Goal: Information Seeking & Learning: Learn about a topic

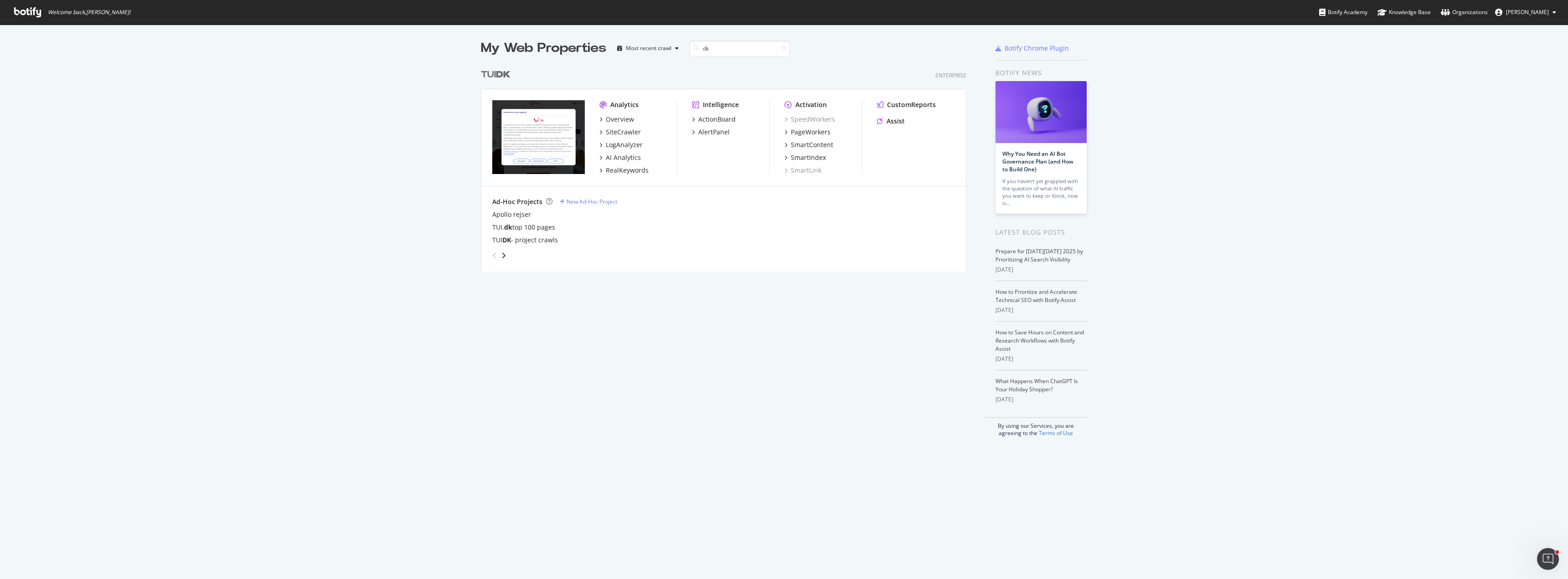
scroll to position [208, 486]
type input "dk"
click at [633, 171] on div "RealKeywords" at bounding box center [627, 170] width 43 height 9
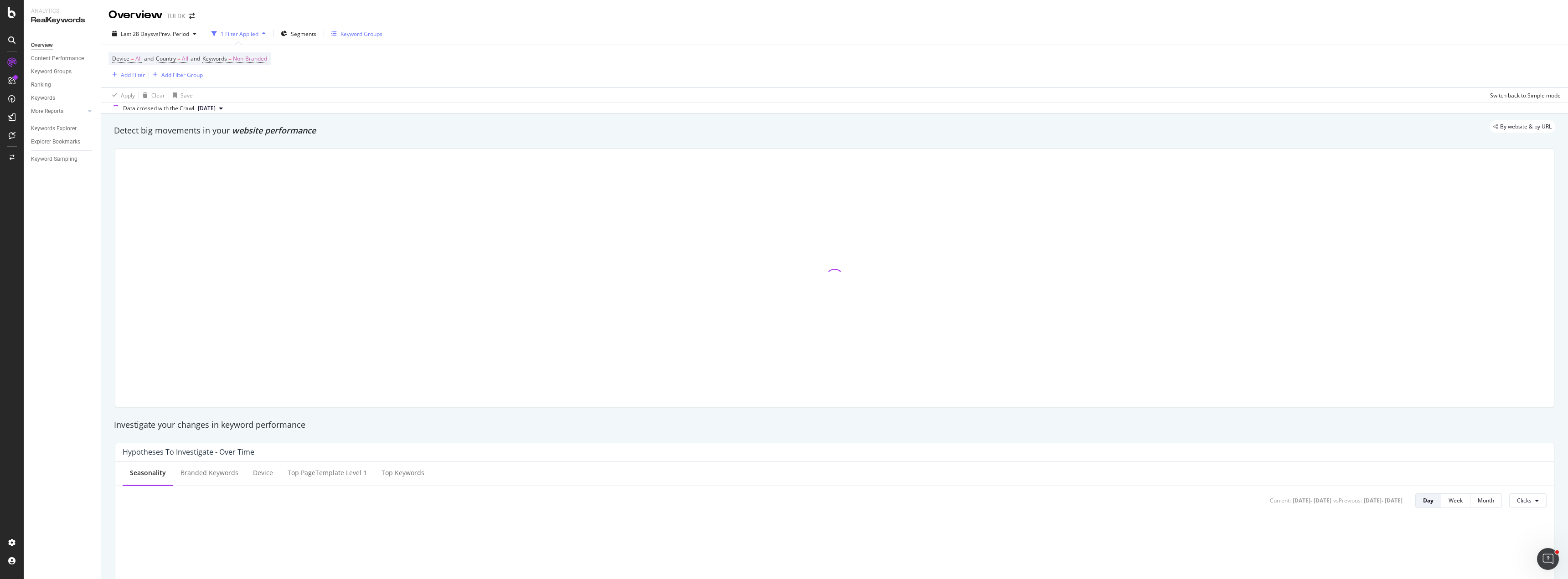
click at [365, 35] on div "Keyword Groups" at bounding box center [362, 34] width 42 height 8
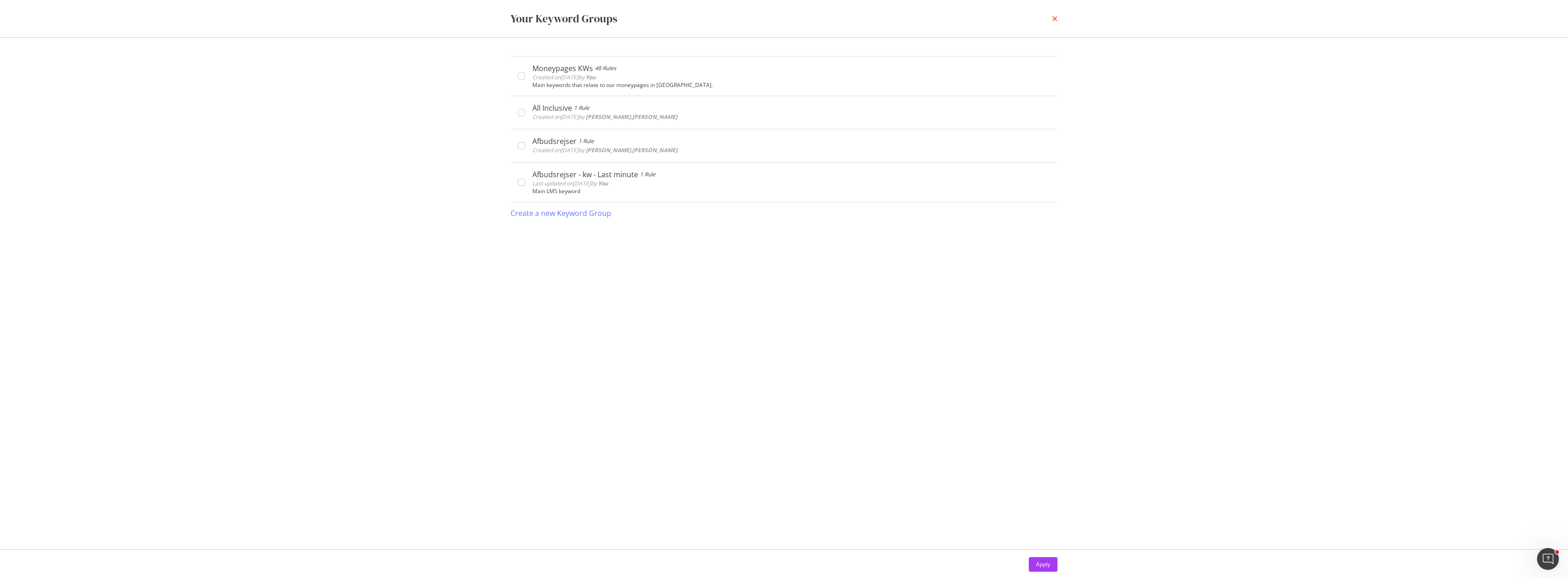
click at [1057, 20] on icon "times" at bounding box center [1054, 19] width 6 height 7
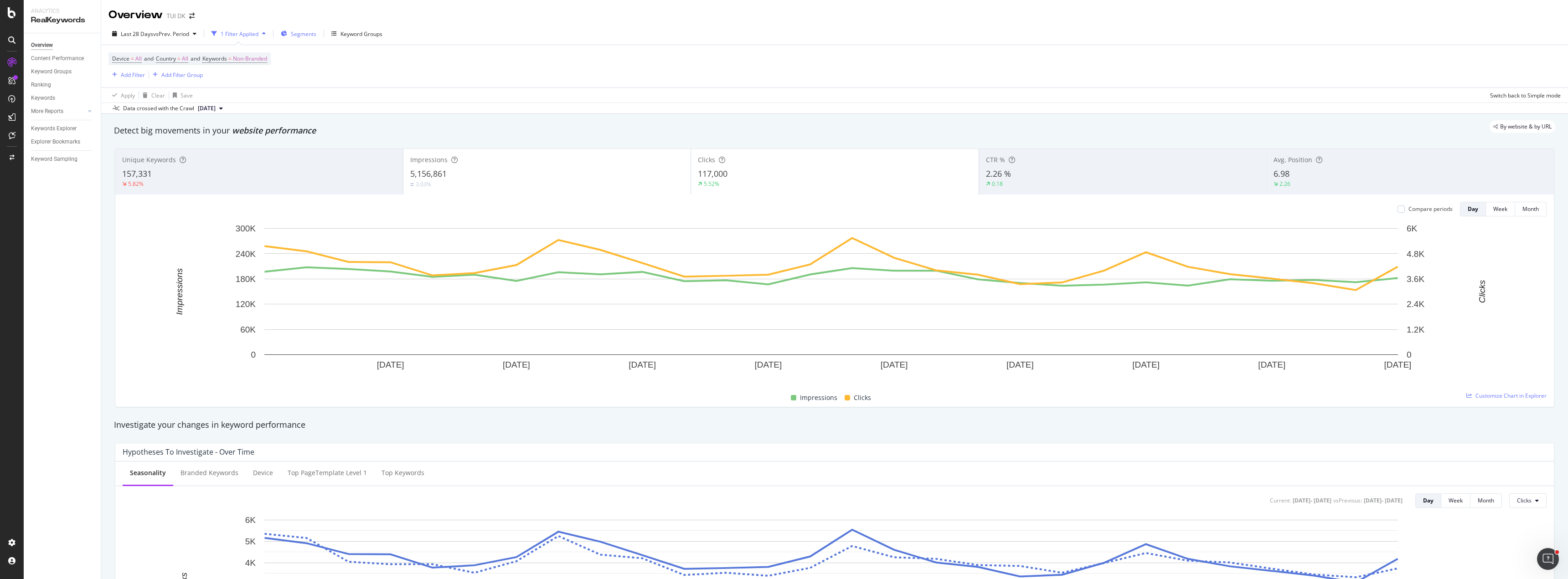
click at [293, 31] on span "Segments" at bounding box center [304, 34] width 26 height 8
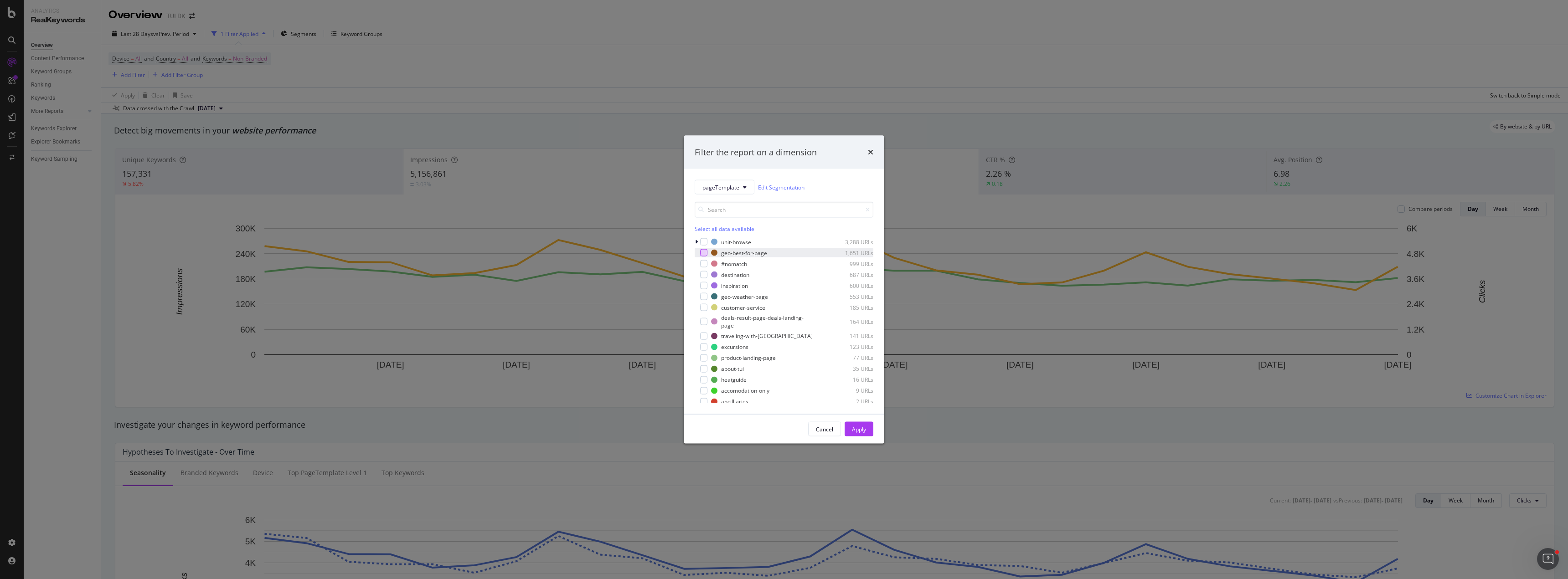
click at [702, 252] on div "modal" at bounding box center [704, 253] width 7 height 7
click at [872, 431] on button "Apply" at bounding box center [860, 430] width 29 height 15
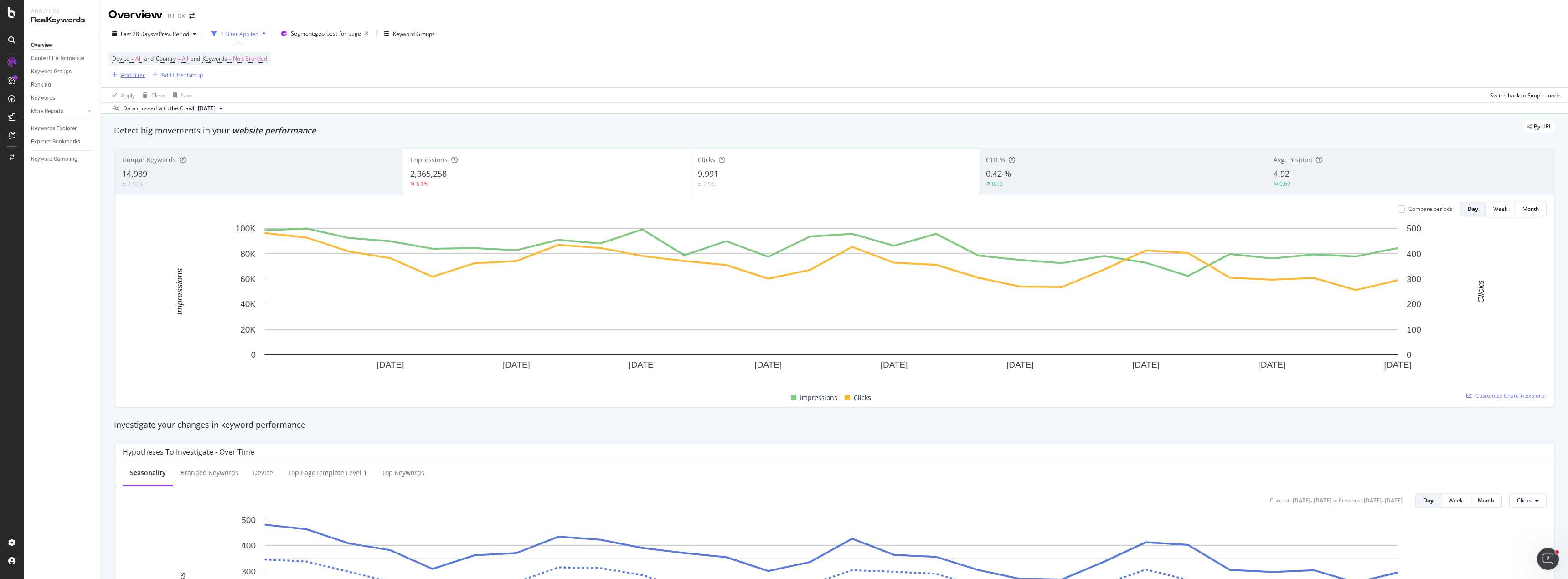
click at [133, 73] on div "Add Filter" at bounding box center [133, 75] width 24 height 8
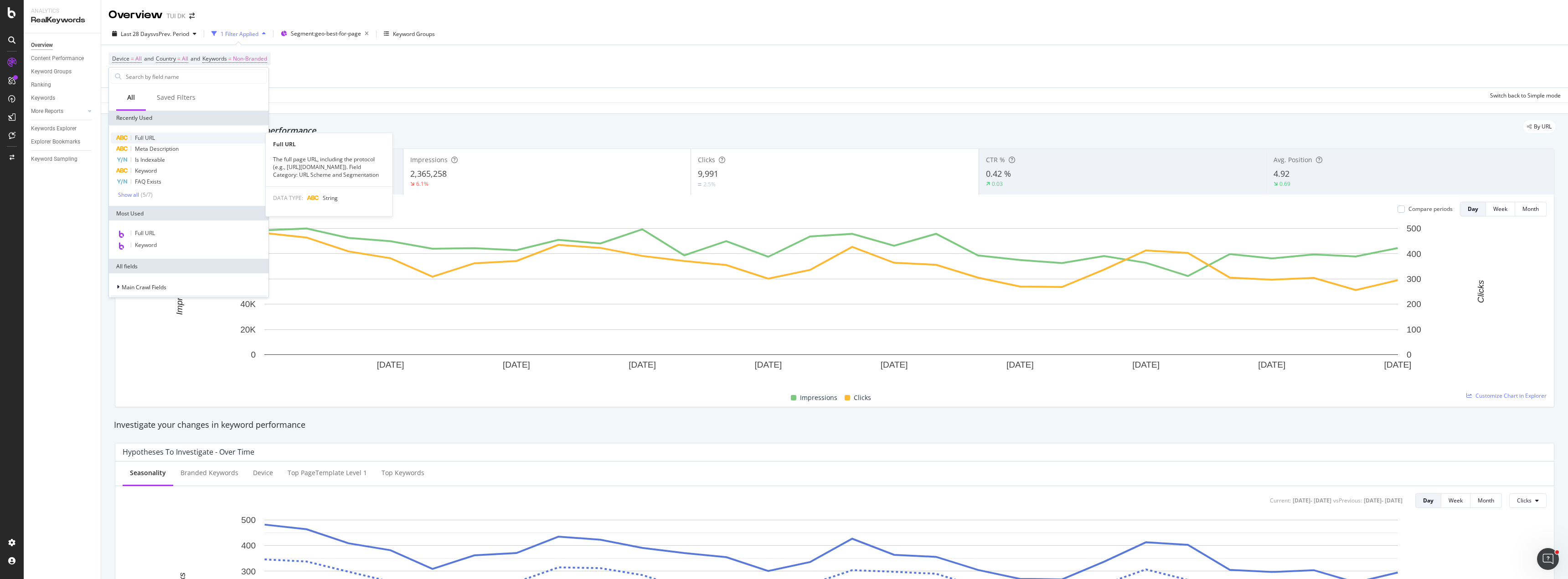
click at [157, 140] on div "Full URL" at bounding box center [188, 138] width 156 height 11
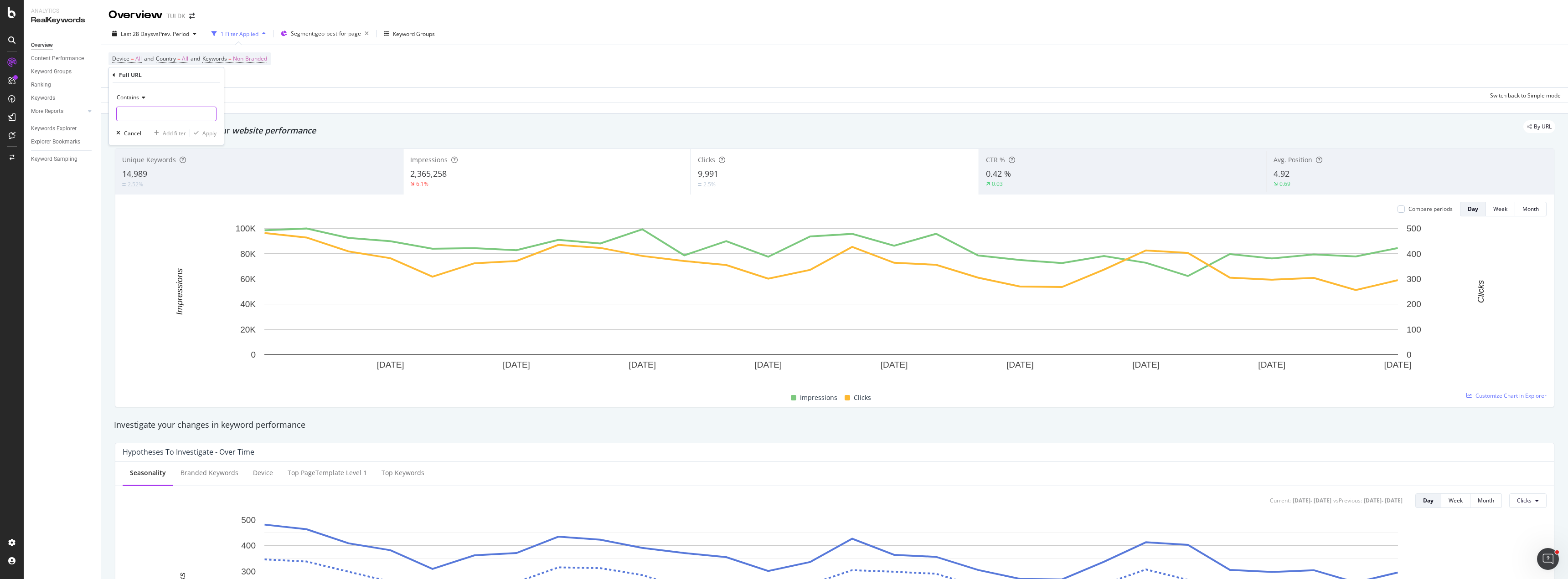
click at [162, 112] on input "text" at bounding box center [166, 114] width 99 height 15
type input "/hotel/"
click at [138, 97] on span "Contains" at bounding box center [128, 98] width 23 height 8
click at [143, 162] on span "Ends with" at bounding box center [133, 164] width 24 height 8
drag, startPoint x: 219, startPoint y: 136, endPoint x: 212, endPoint y: 136, distance: 7.0
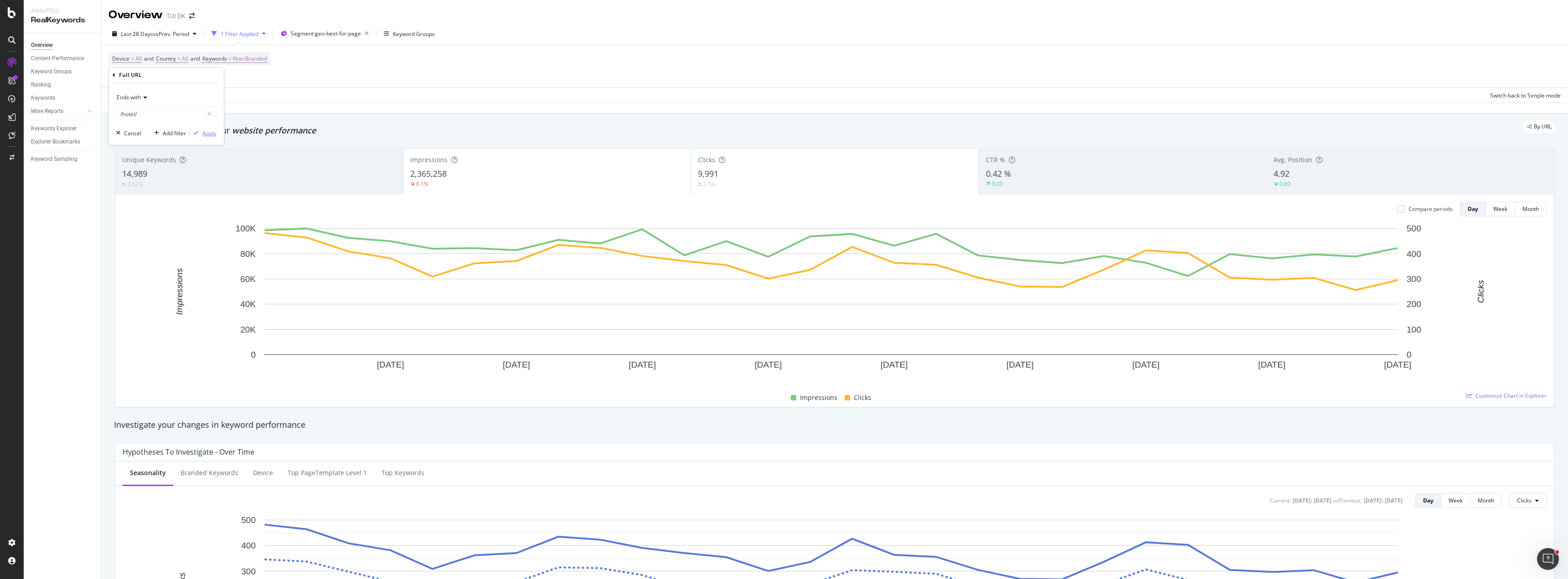
click at [218, 136] on div "Ends with /hotel/ Cancel Add filter Apply" at bounding box center [166, 114] width 115 height 62
click at [210, 136] on div "Apply" at bounding box center [209, 133] width 14 height 8
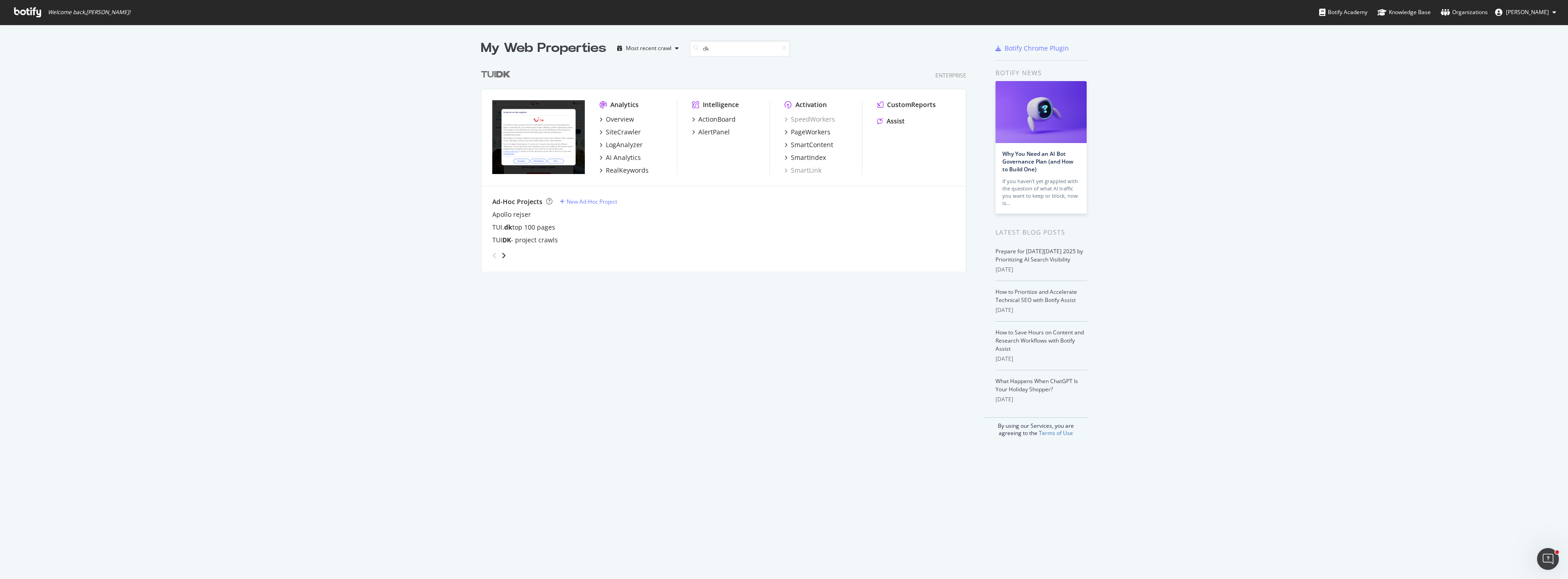
scroll to position [208, 486]
type input "dk"
click at [620, 132] on div "SiteCrawler" at bounding box center [623, 132] width 35 height 9
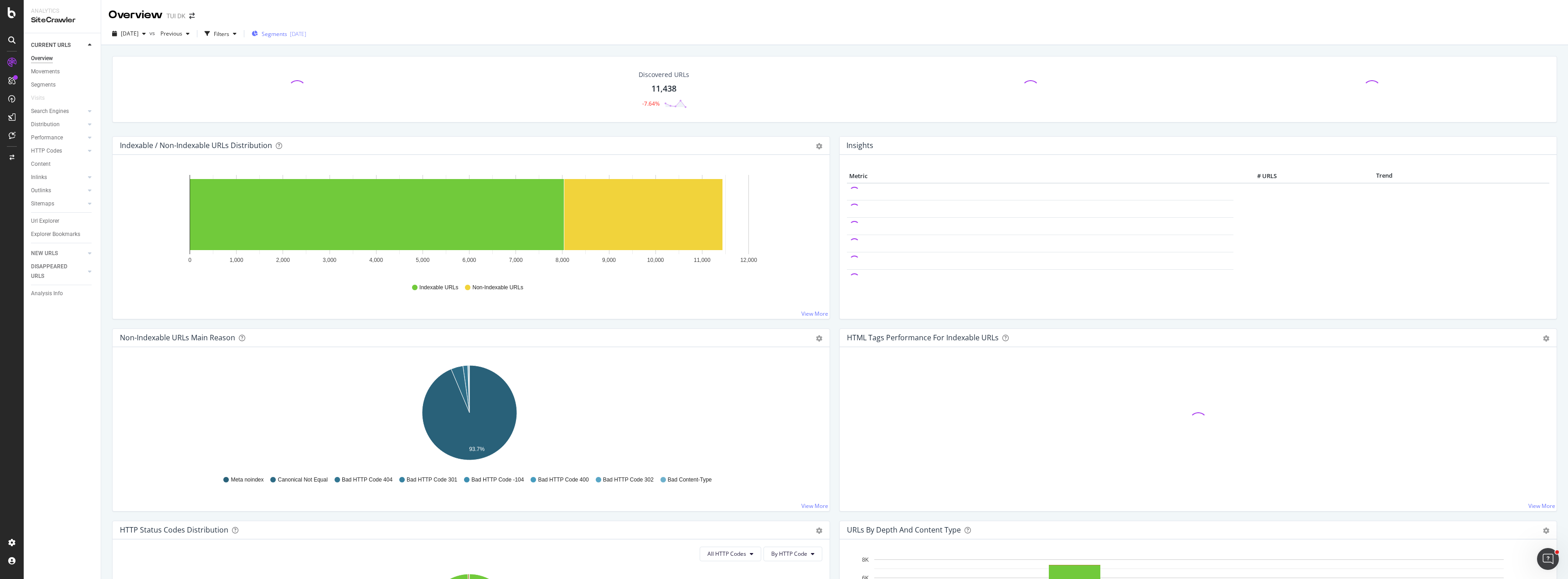
click at [288, 34] on span "Segments" at bounding box center [275, 34] width 26 height 8
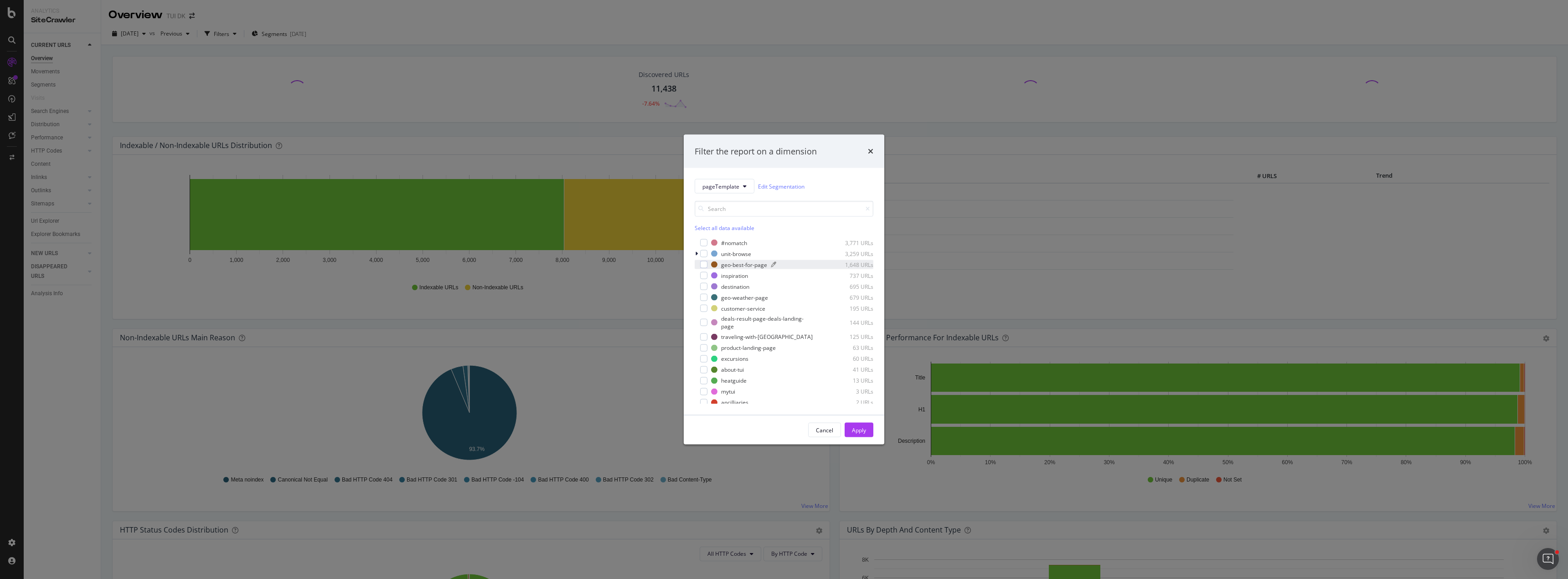
click at [737, 266] on div "geo-best-for-page" at bounding box center [744, 265] width 46 height 8
click at [864, 430] on div "Apply" at bounding box center [859, 430] width 14 height 8
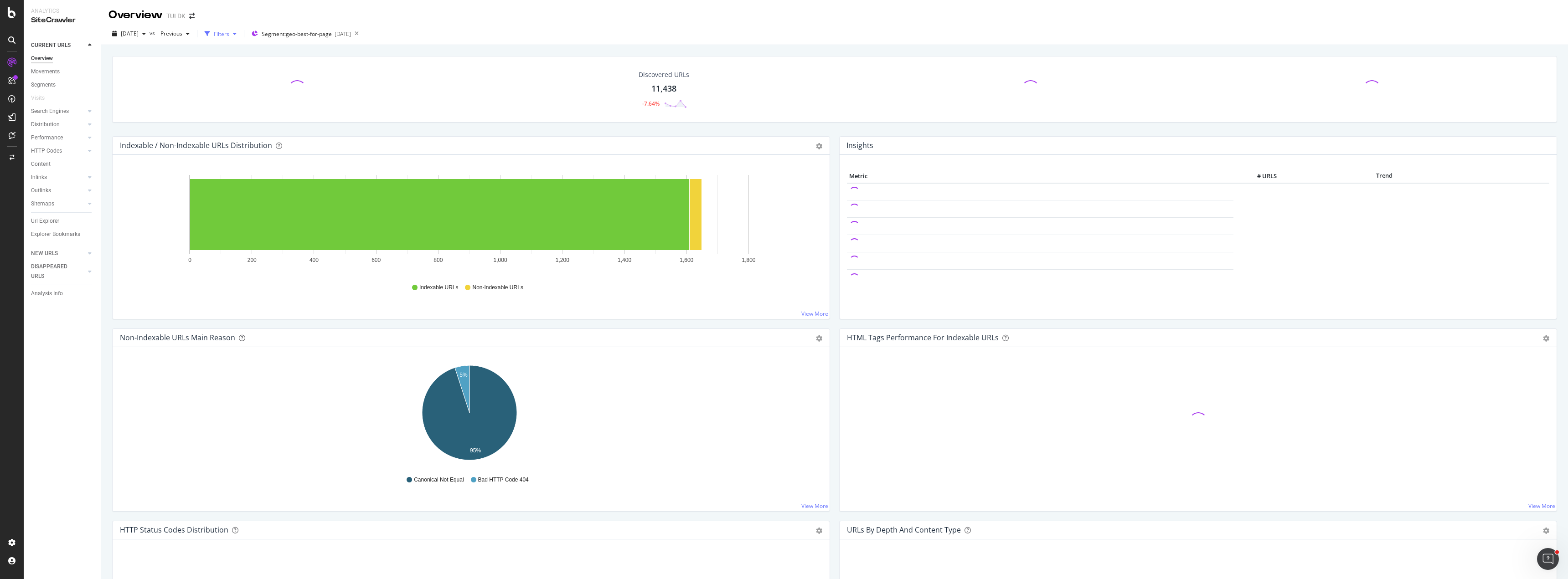
click at [229, 32] on div "Filters" at bounding box center [221, 34] width 15 height 8
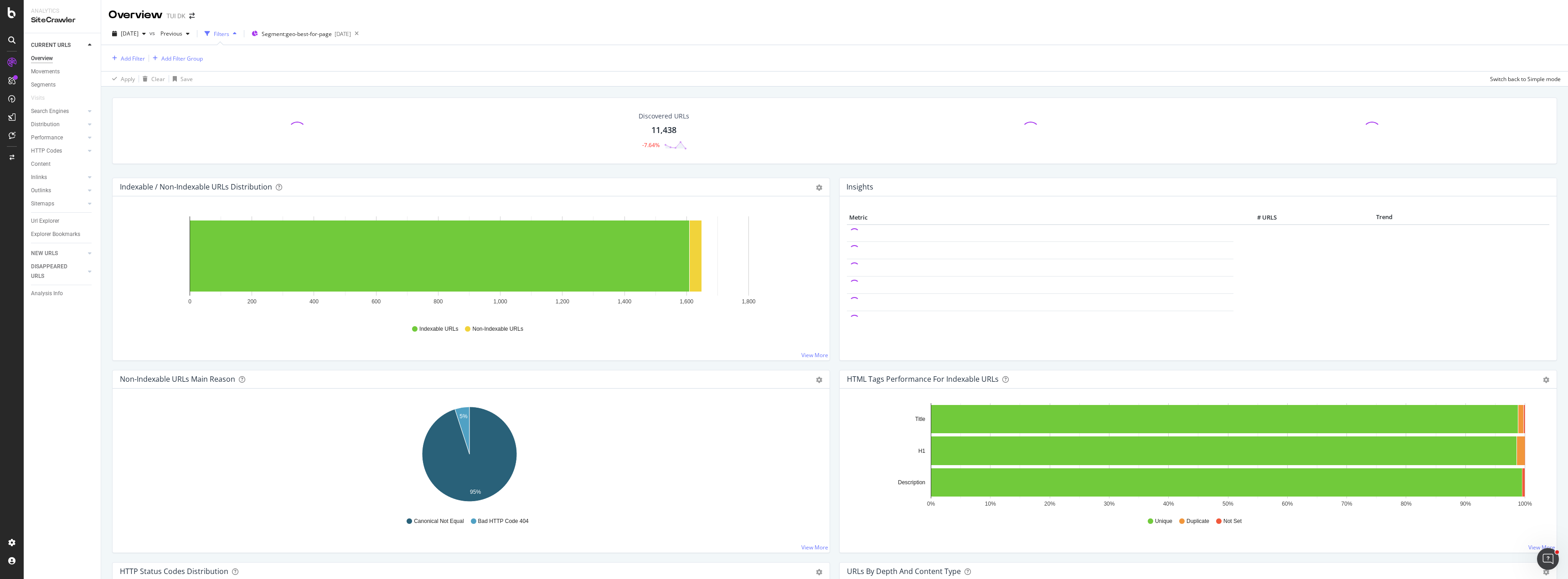
click at [132, 65] on div "Add Filter Add Filter Group" at bounding box center [834, 58] width 1452 height 26
click at [132, 59] on div "Add Filter" at bounding box center [133, 59] width 24 height 8
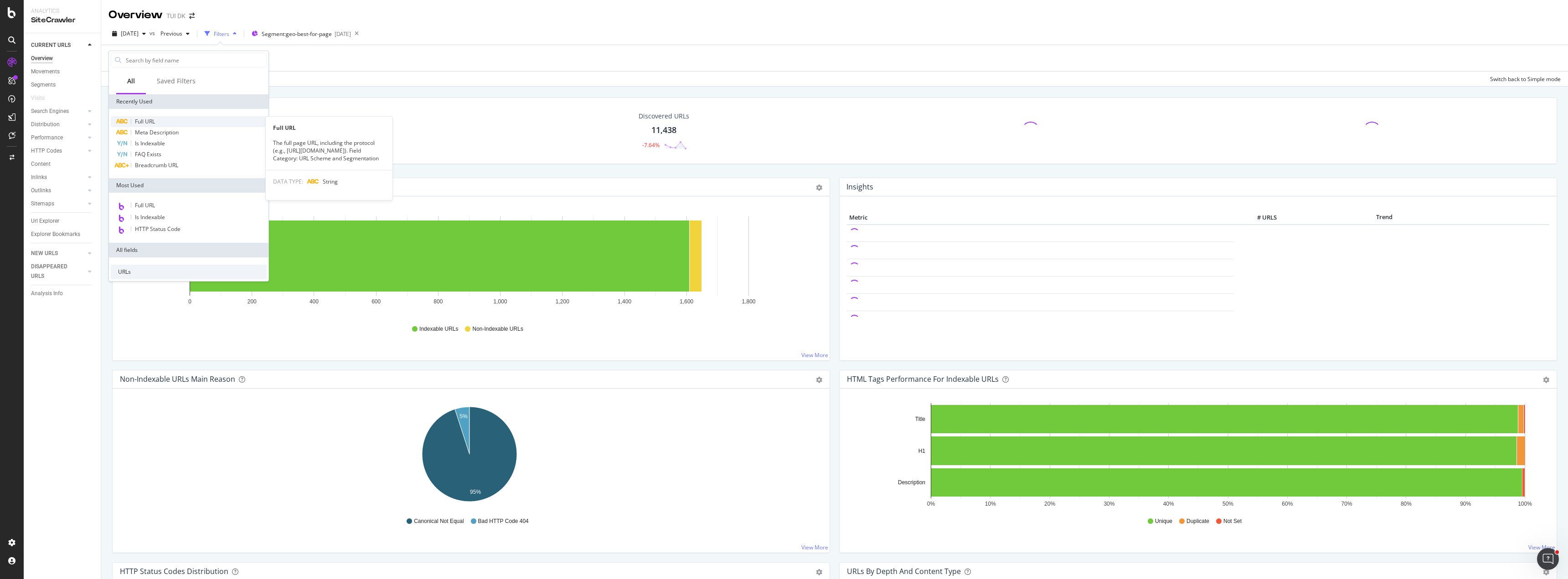
click at [148, 122] on span "Full URL" at bounding box center [145, 122] width 20 height 8
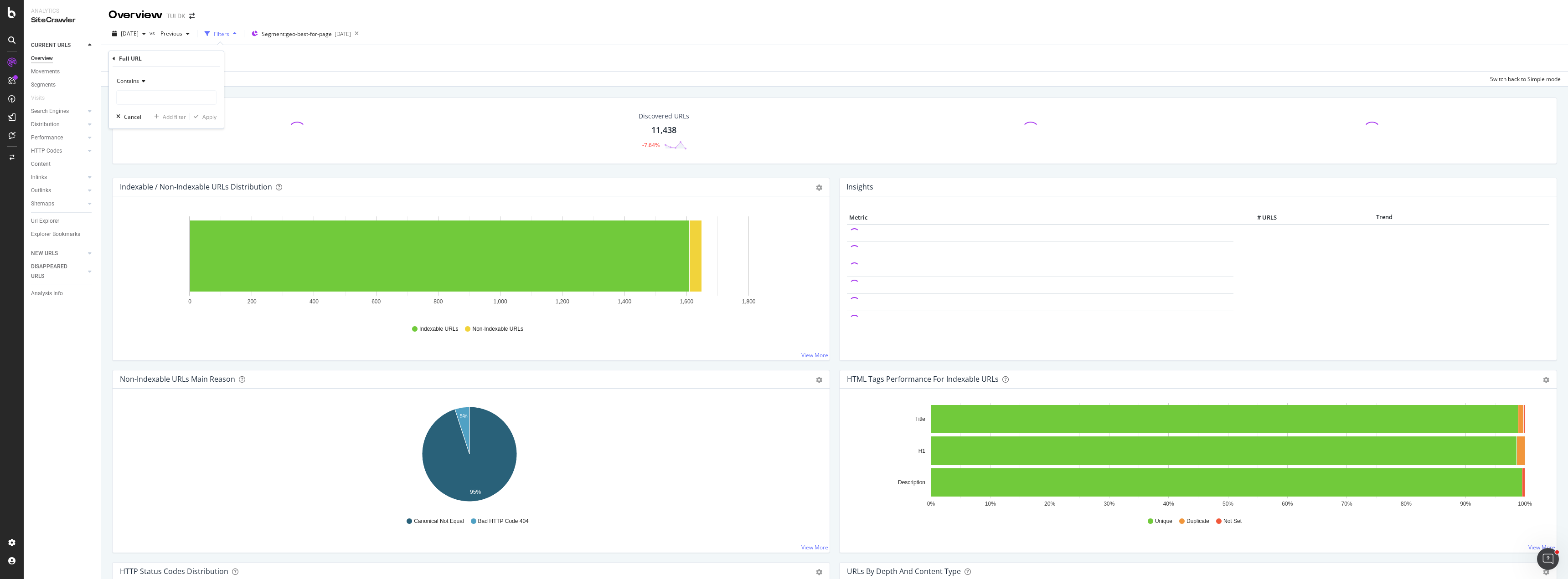
click at [136, 82] on span "Contains" at bounding box center [128, 81] width 23 height 8
click at [143, 149] on span "Ends with" at bounding box center [133, 148] width 24 height 8
click at [153, 100] on input "text" at bounding box center [166, 98] width 99 height 15
type input "/hotel/"
click at [214, 116] on div "Apply" at bounding box center [209, 117] width 14 height 8
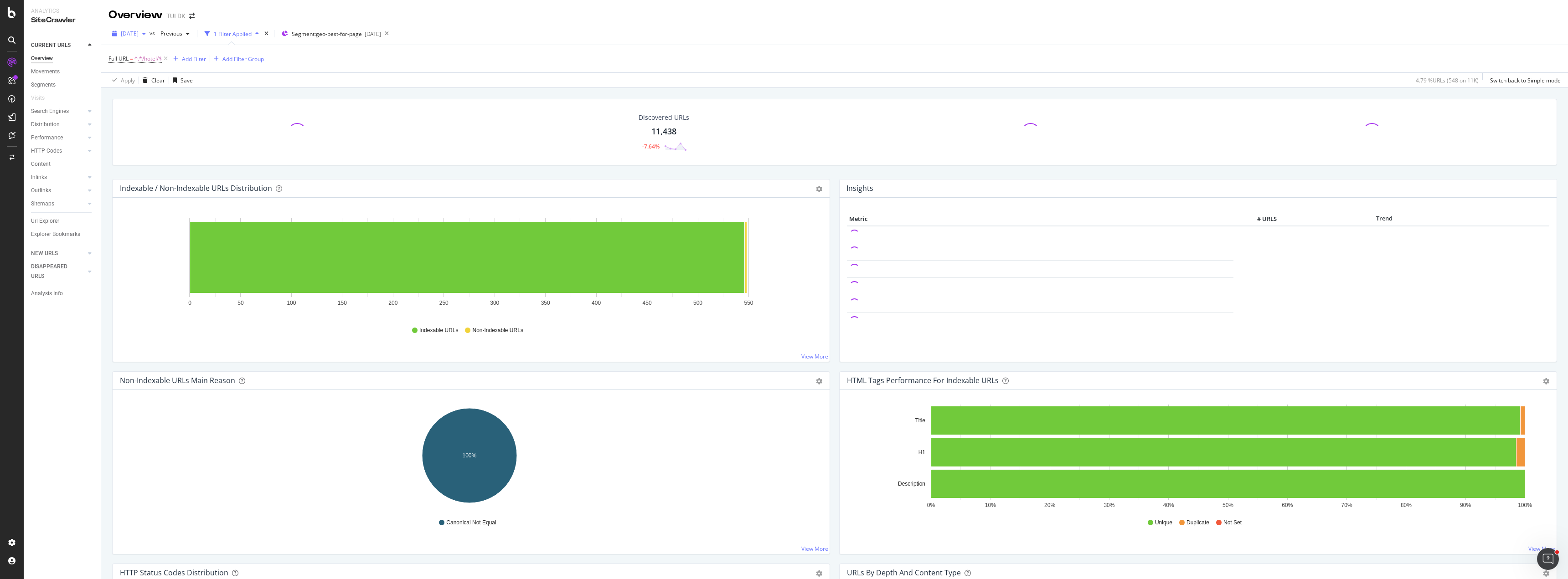
click at [149, 35] on div "button" at bounding box center [145, 33] width 11 height 6
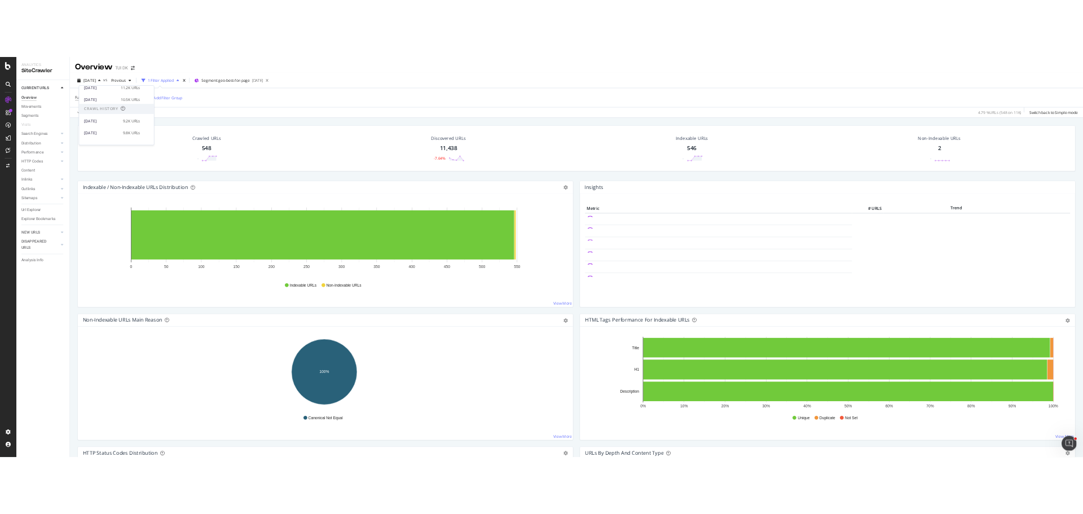
scroll to position [395, 0]
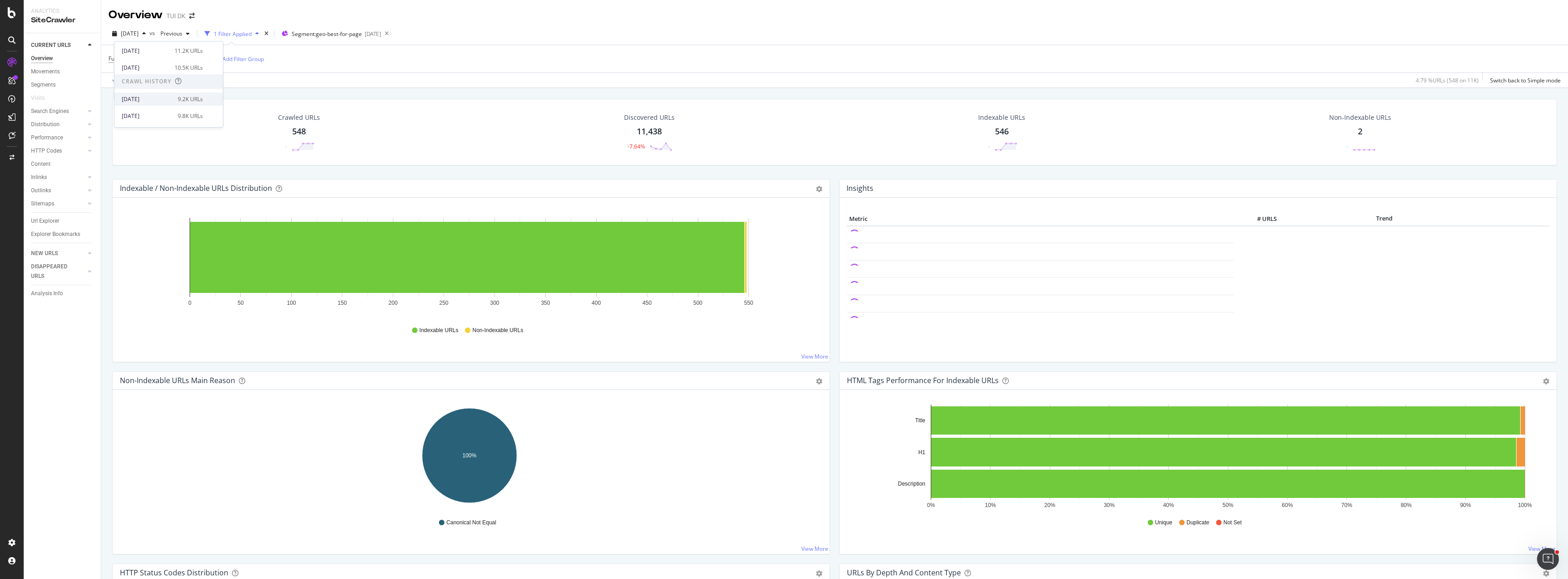
click at [165, 100] on div "2025 Aug. 13th" at bounding box center [147, 99] width 51 height 8
click at [146, 35] on icon "button" at bounding box center [144, 33] width 4 height 6
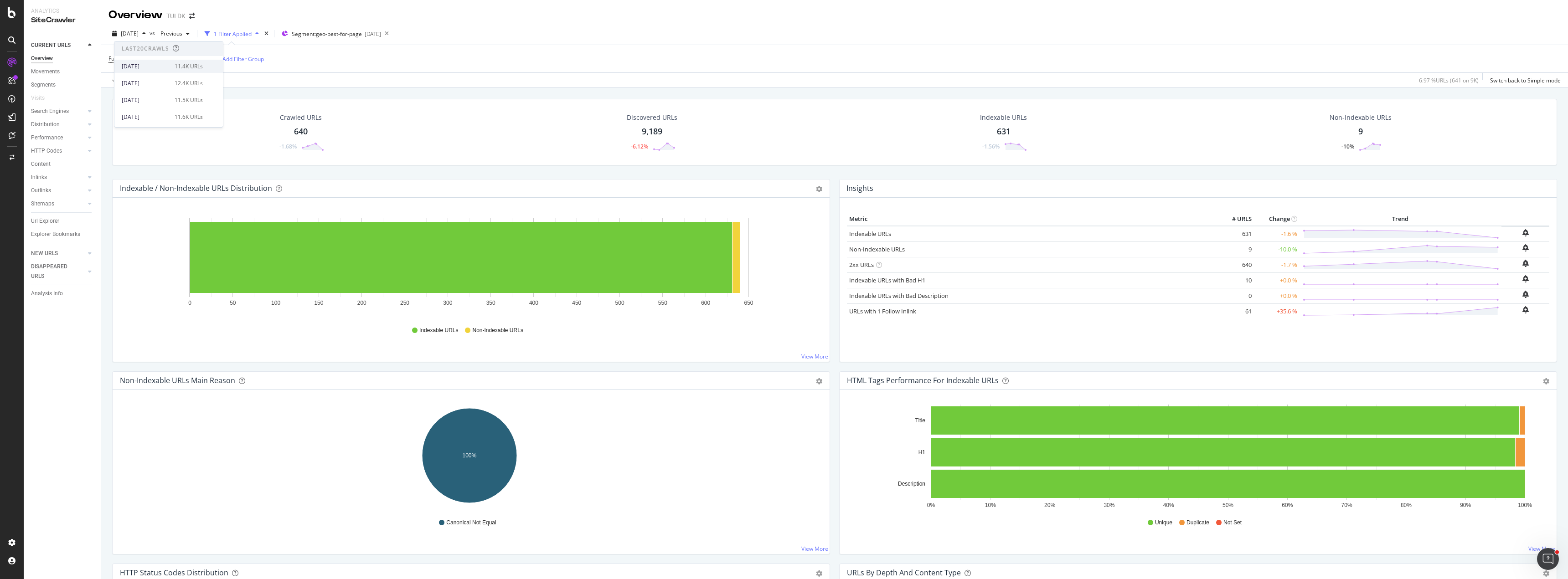
click at [166, 72] on div "2025 Oct. 7th 11.4K URLs" at bounding box center [169, 66] width 108 height 13
